Goal: Navigation & Orientation: Find specific page/section

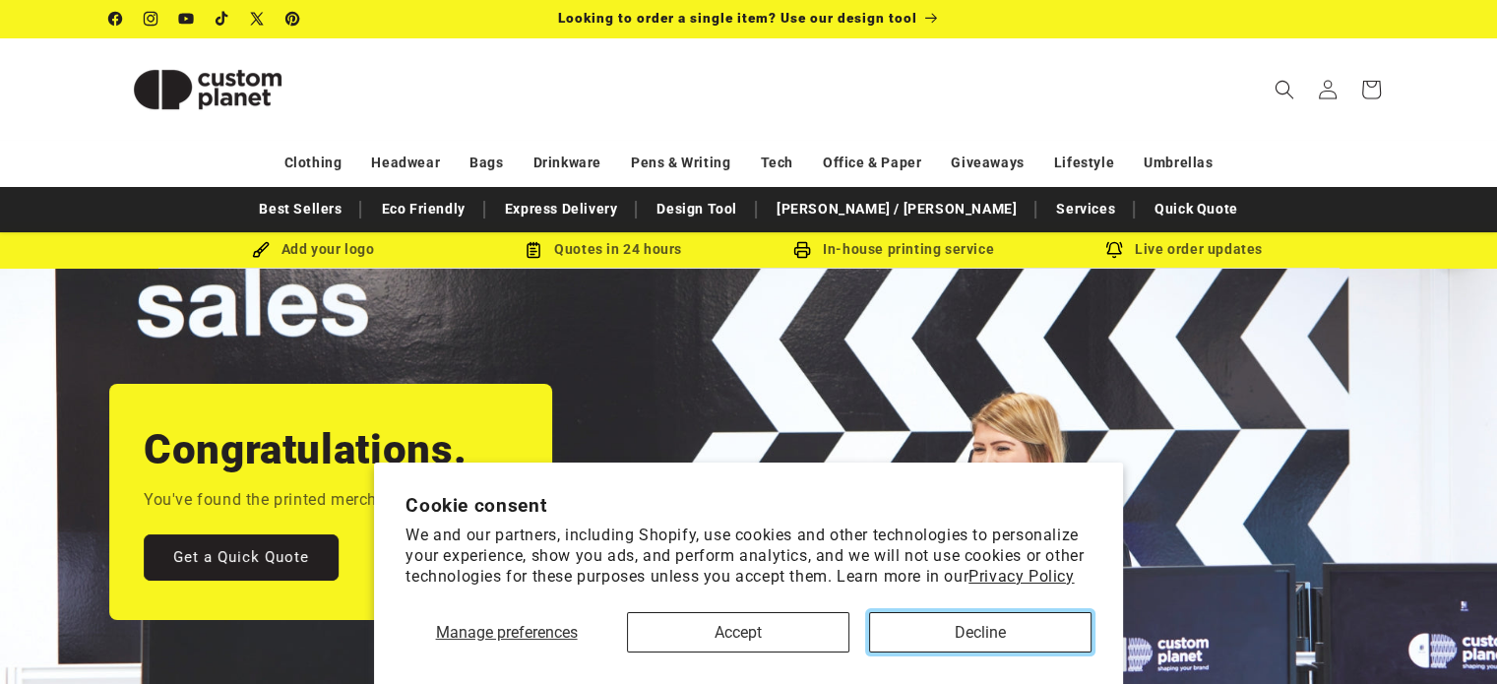
click at [980, 648] on button "Decline" at bounding box center [980, 632] width 222 height 40
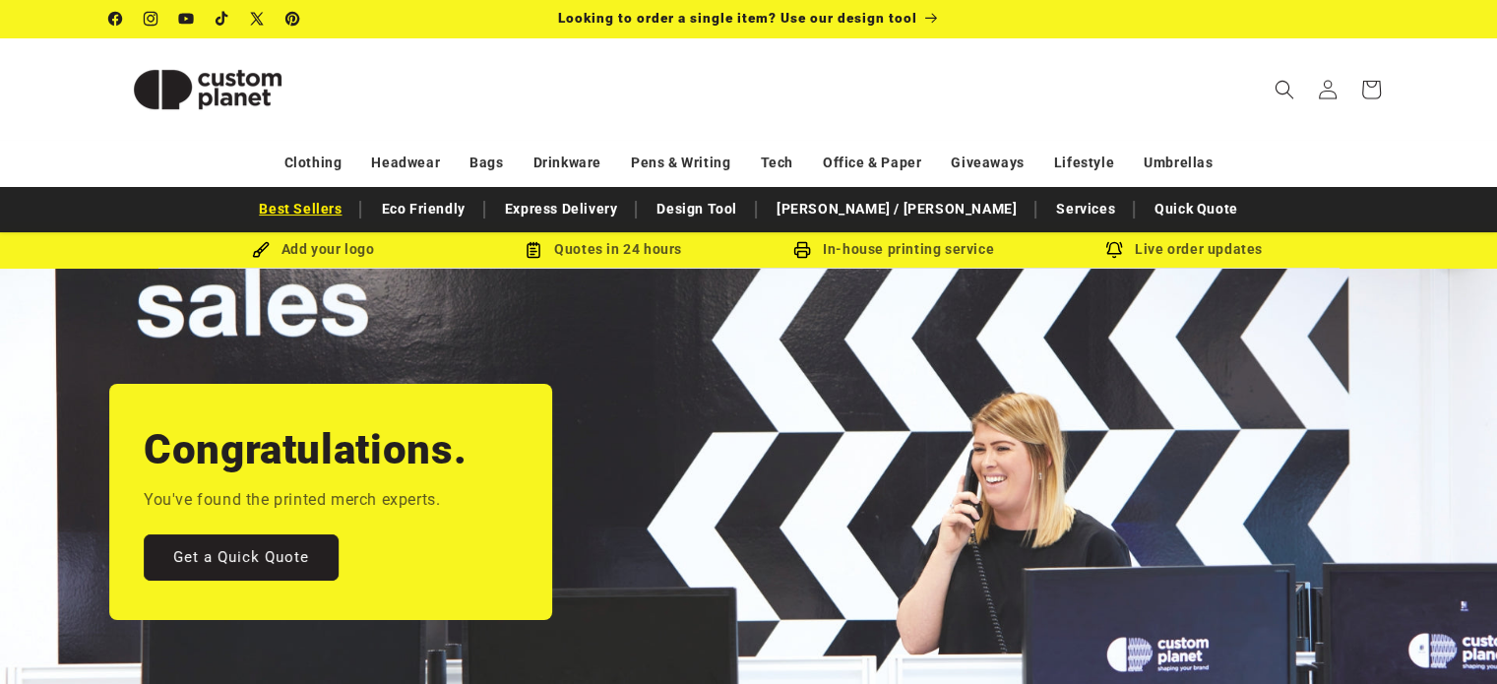
click at [351, 208] on link "Best Sellers" at bounding box center [300, 209] width 102 height 34
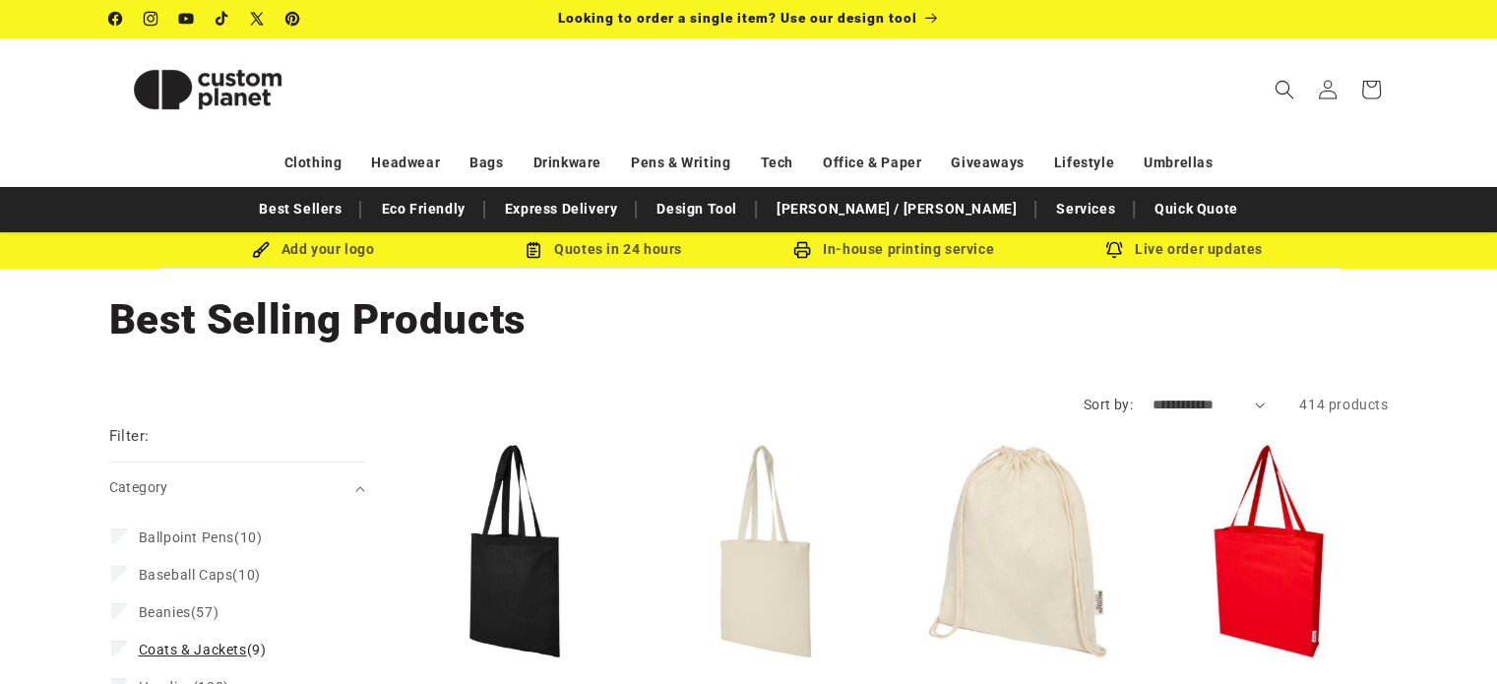
click at [177, 642] on span "Coats & Jackets" at bounding box center [193, 650] width 108 height 16
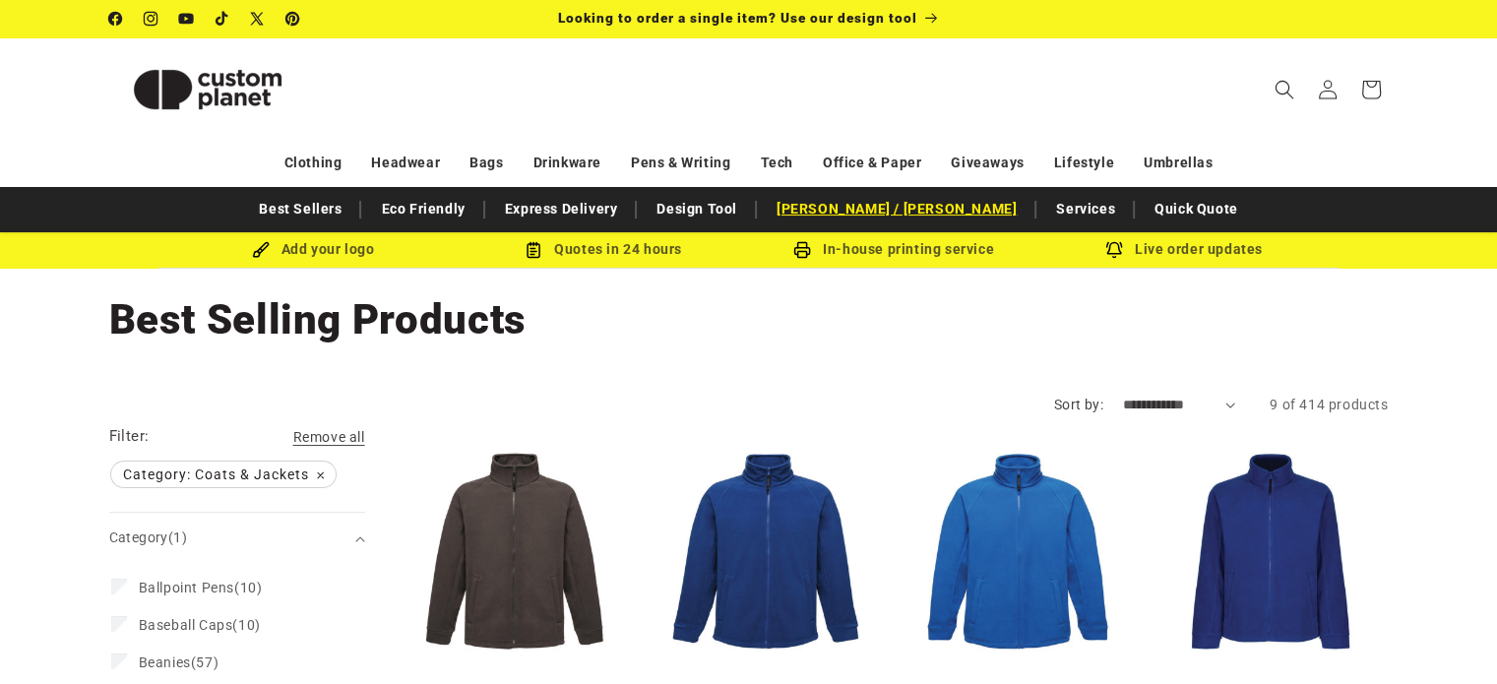
click at [871, 209] on link "[PERSON_NAME] / [PERSON_NAME]" at bounding box center [897, 209] width 260 height 34
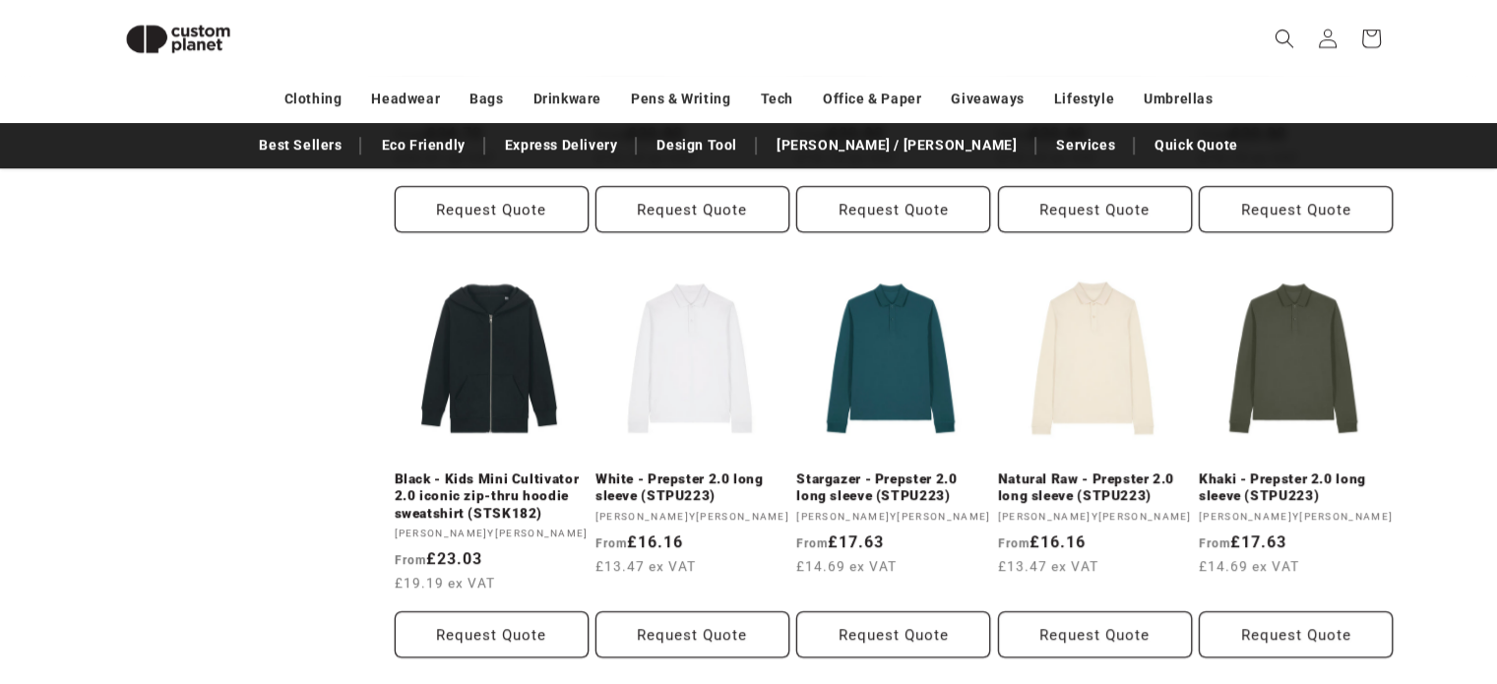
scroll to position [1622, 0]
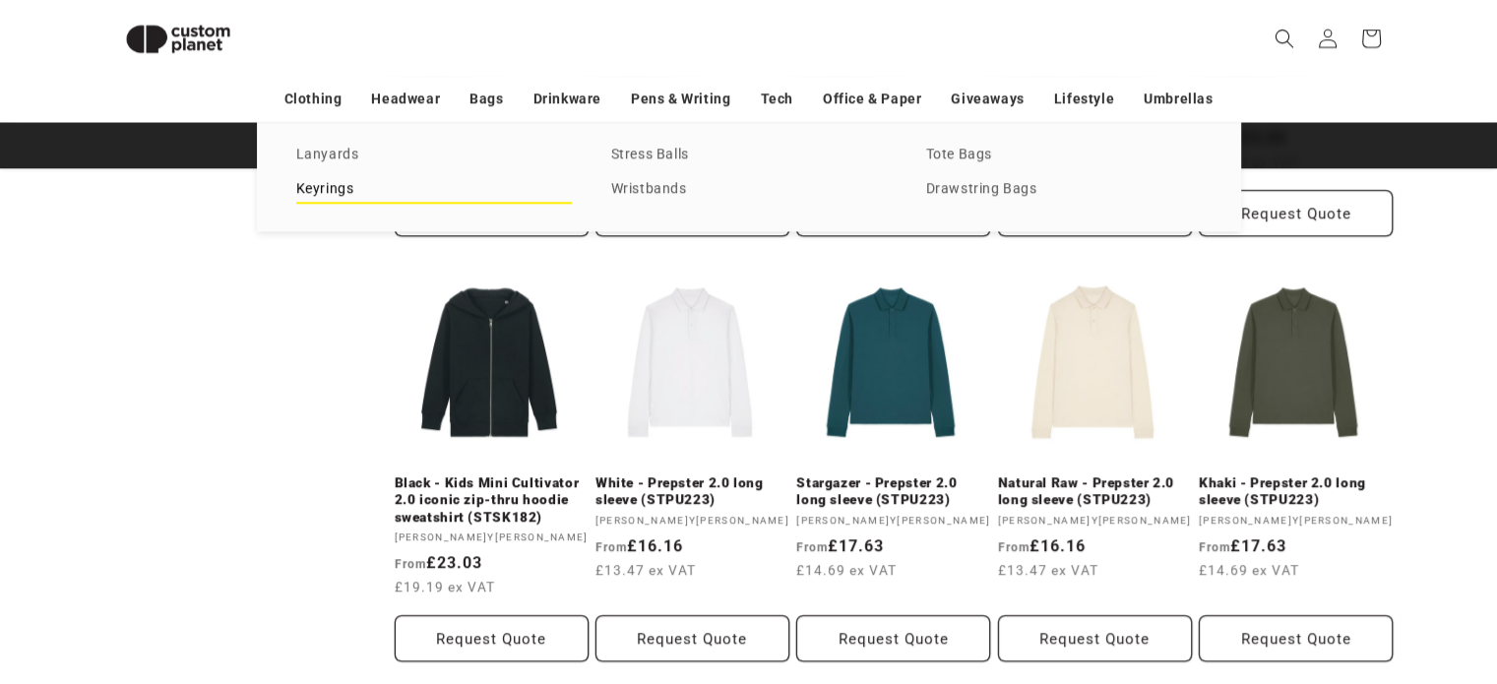
click at [325, 192] on link "Keyrings" at bounding box center [434, 189] width 276 height 27
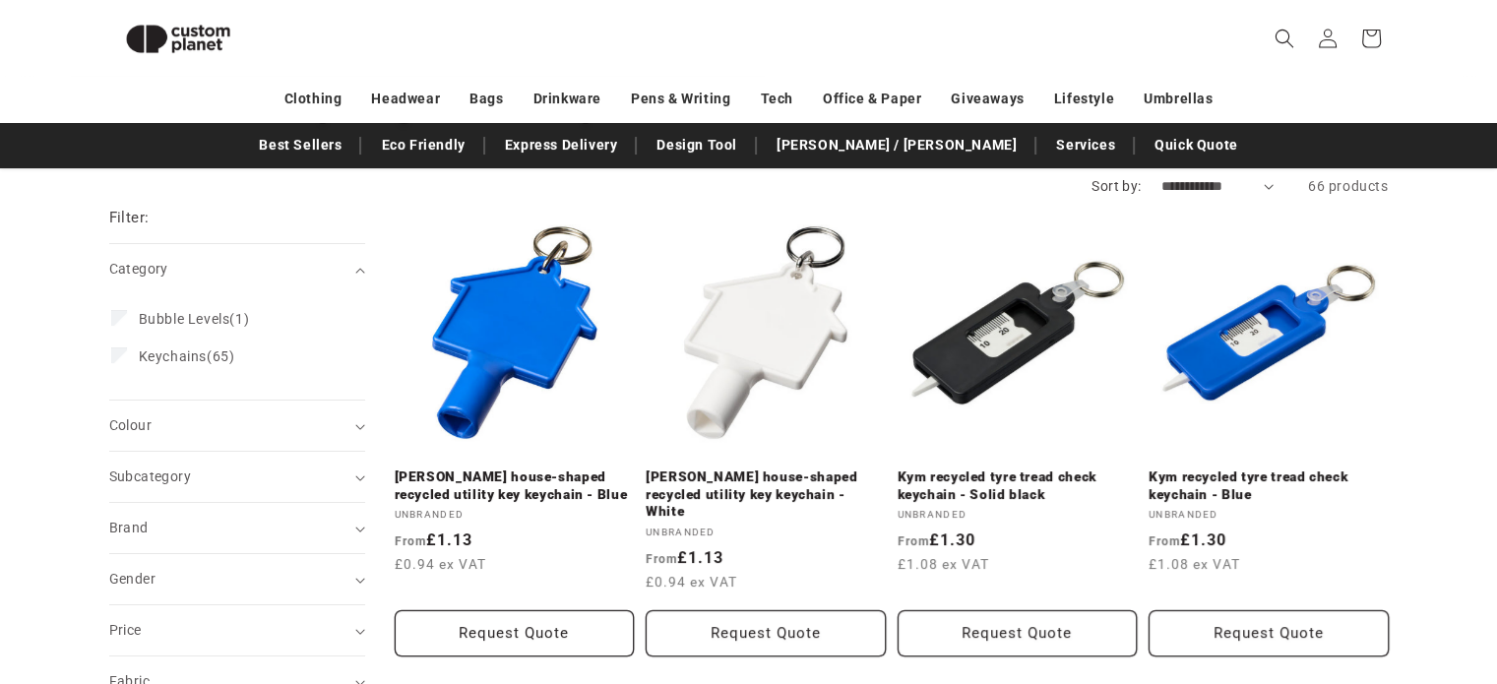
scroll to position [140, 0]
